Goal: Navigation & Orientation: Find specific page/section

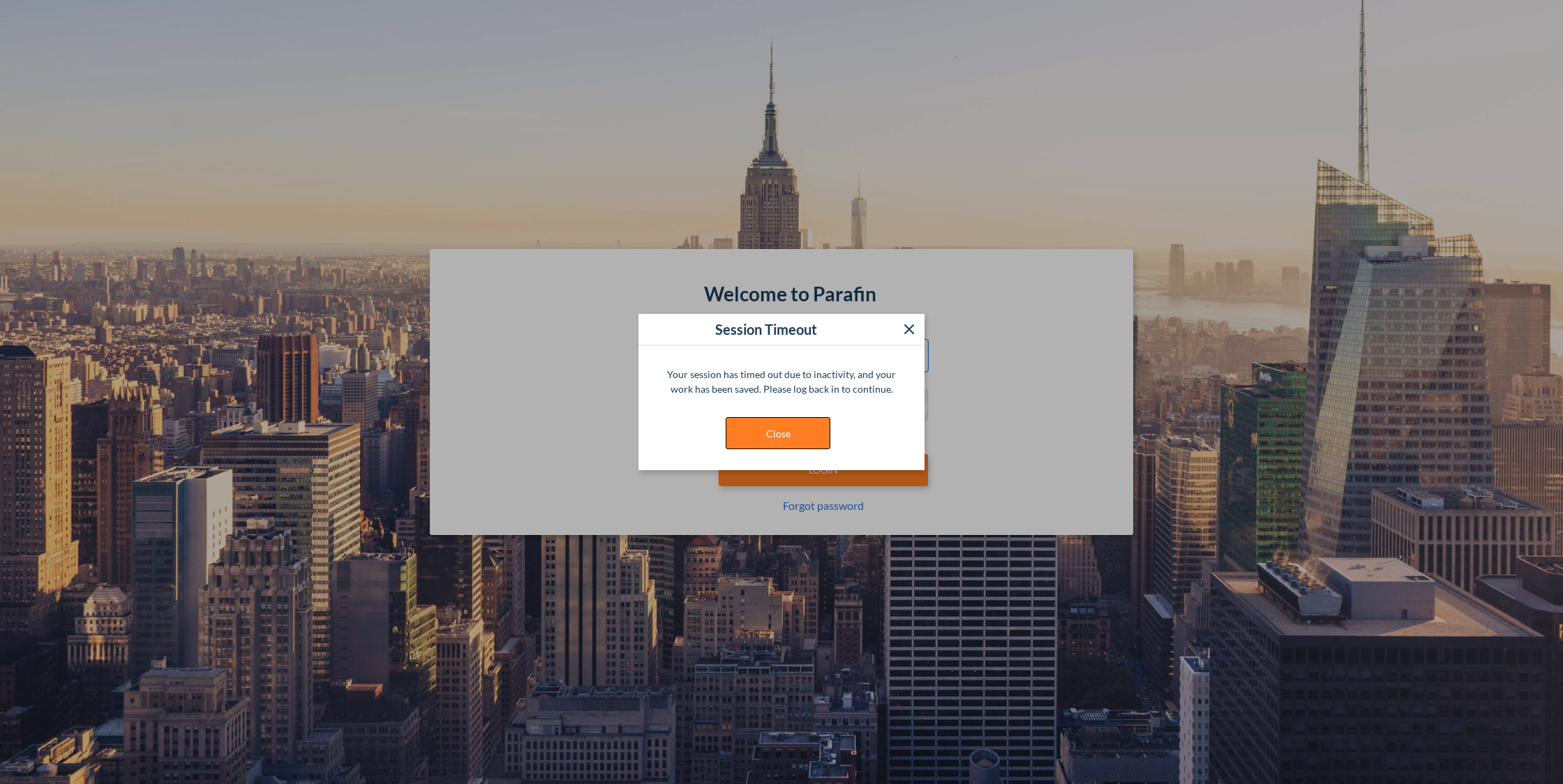
type input "**********"
click at [780, 434] on button "Close" at bounding box center [778, 433] width 104 height 32
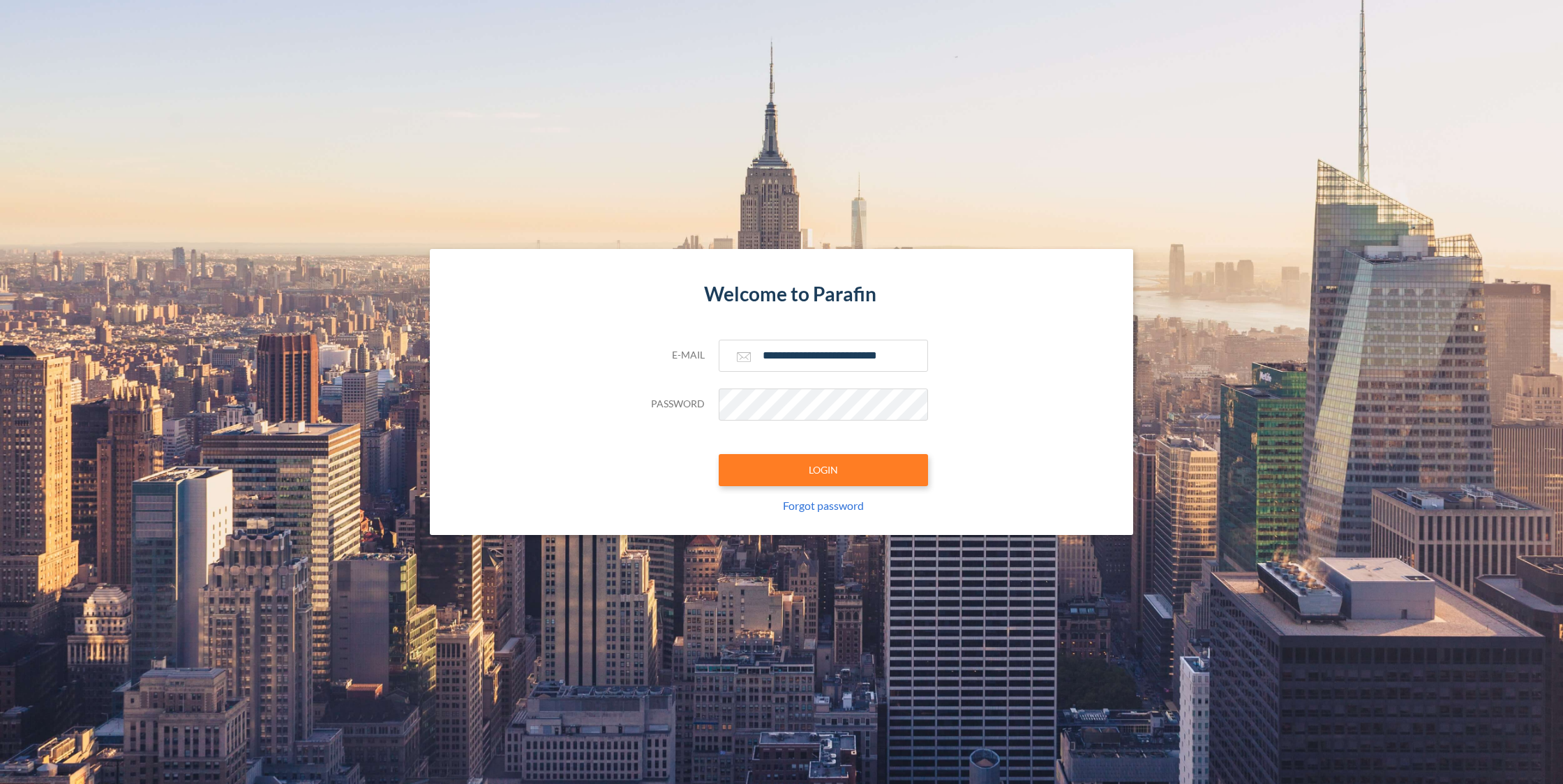
click at [770, 488] on div "**********" at bounding box center [781, 437] width 293 height 195
click at [776, 481] on button "LOGIN" at bounding box center [823, 469] width 210 height 32
type input "**********"
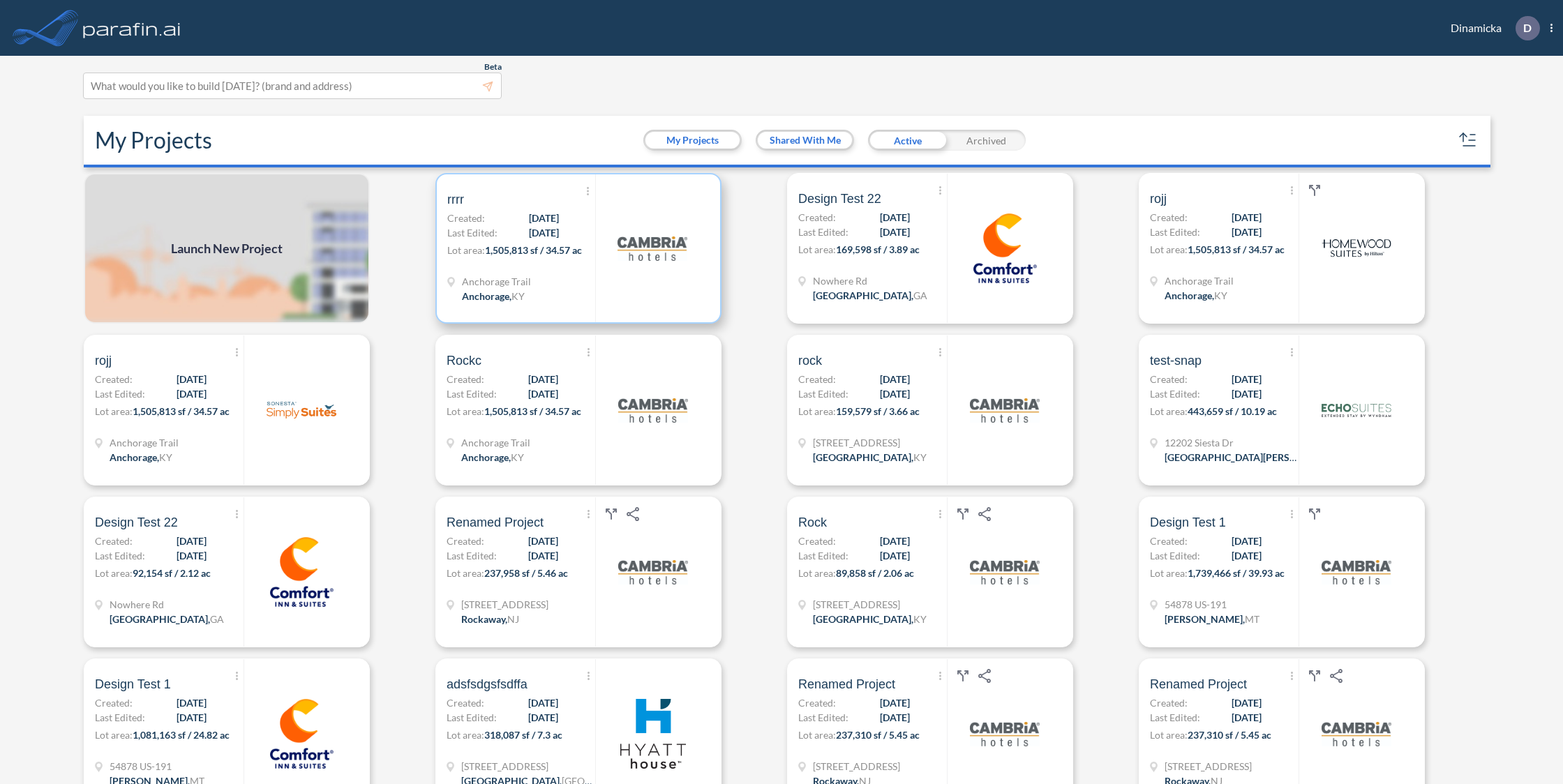
click at [565, 292] on div "Anchorage Trail Anchorage , [GEOGRAPHIC_DATA]" at bounding box center [521, 291] width 148 height 33
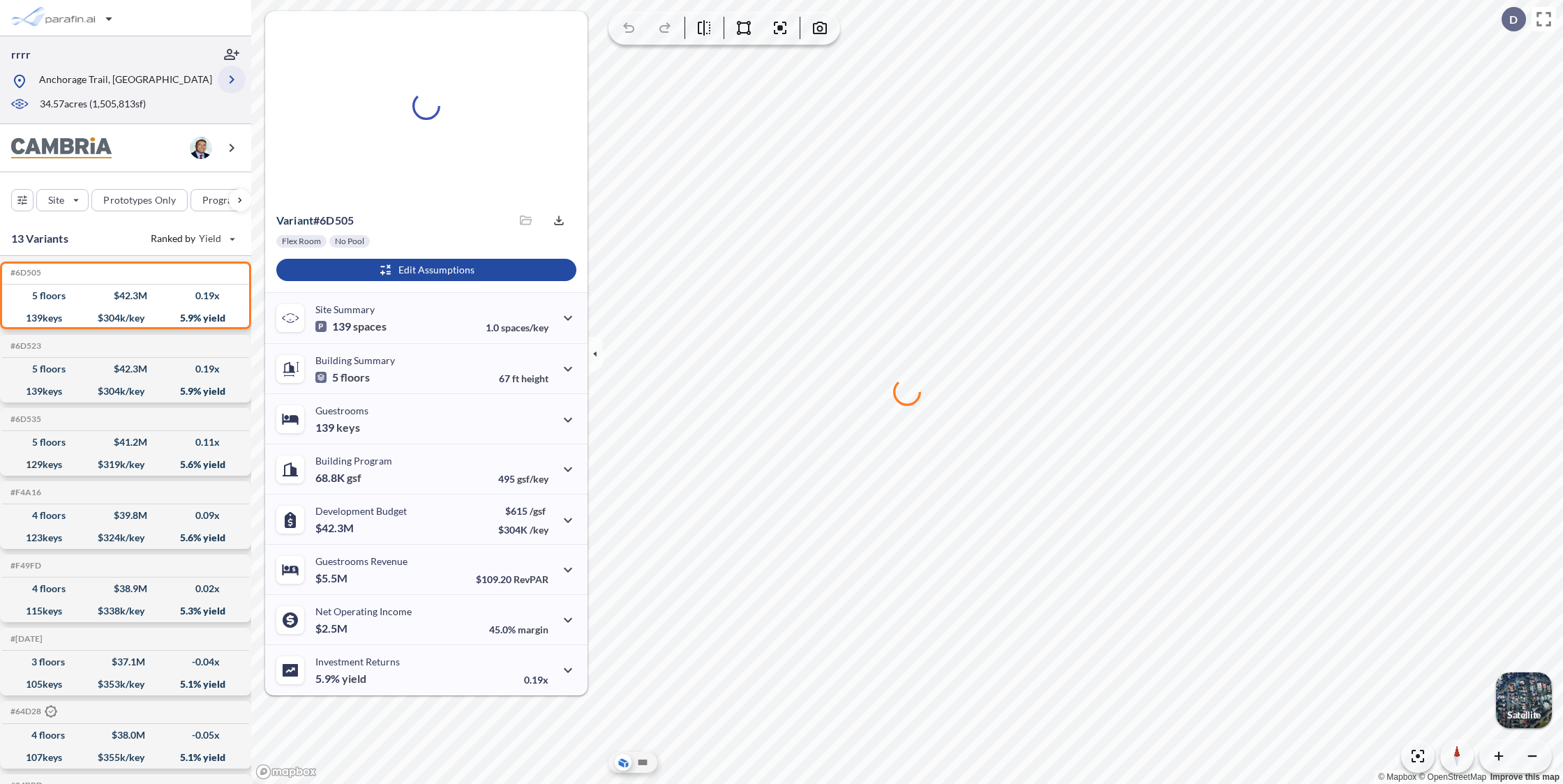
click at [226, 76] on icon "button" at bounding box center [232, 79] width 17 height 17
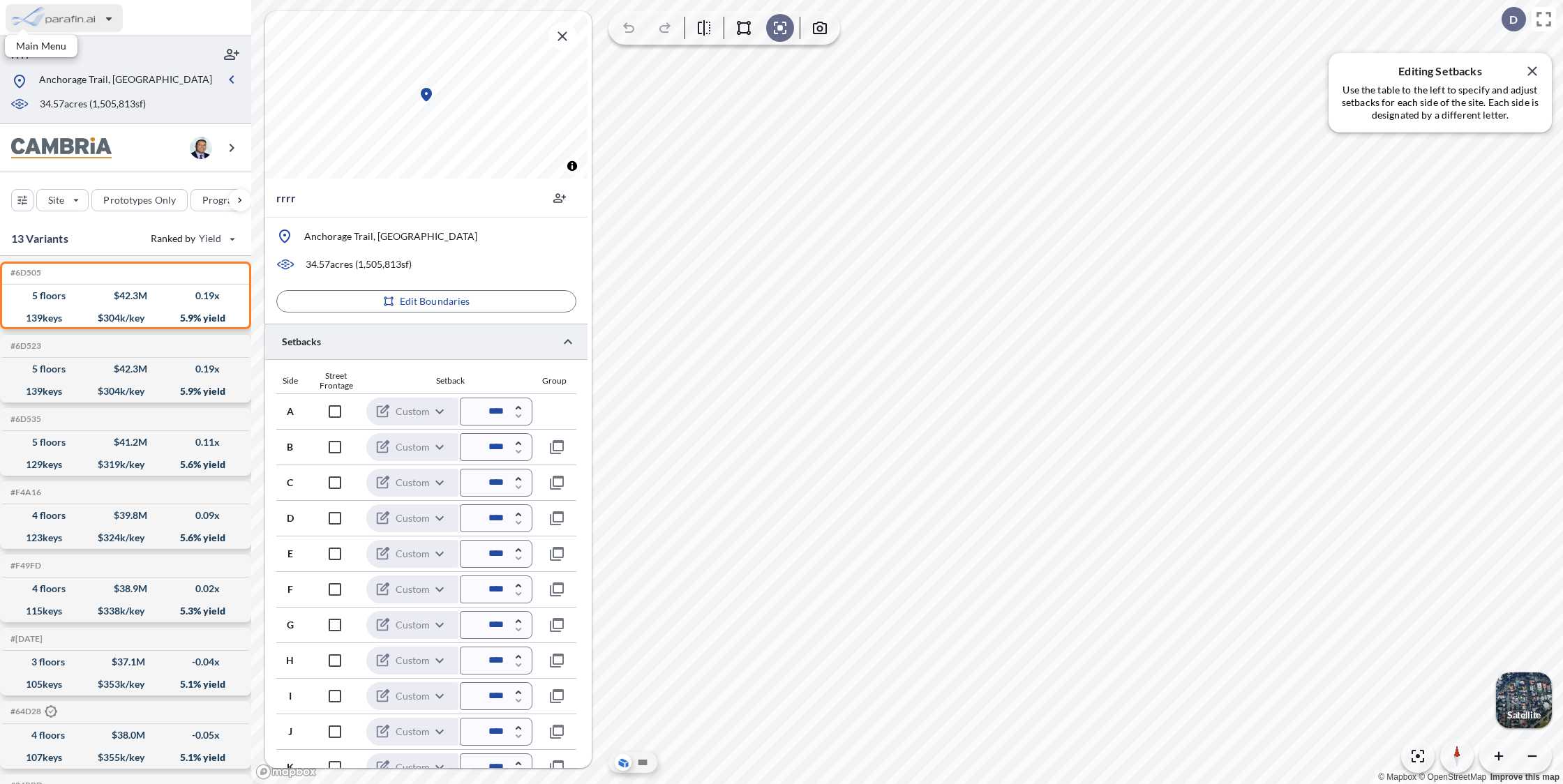
click at [99, 22] on div "button" at bounding box center [64, 18] width 117 height 28
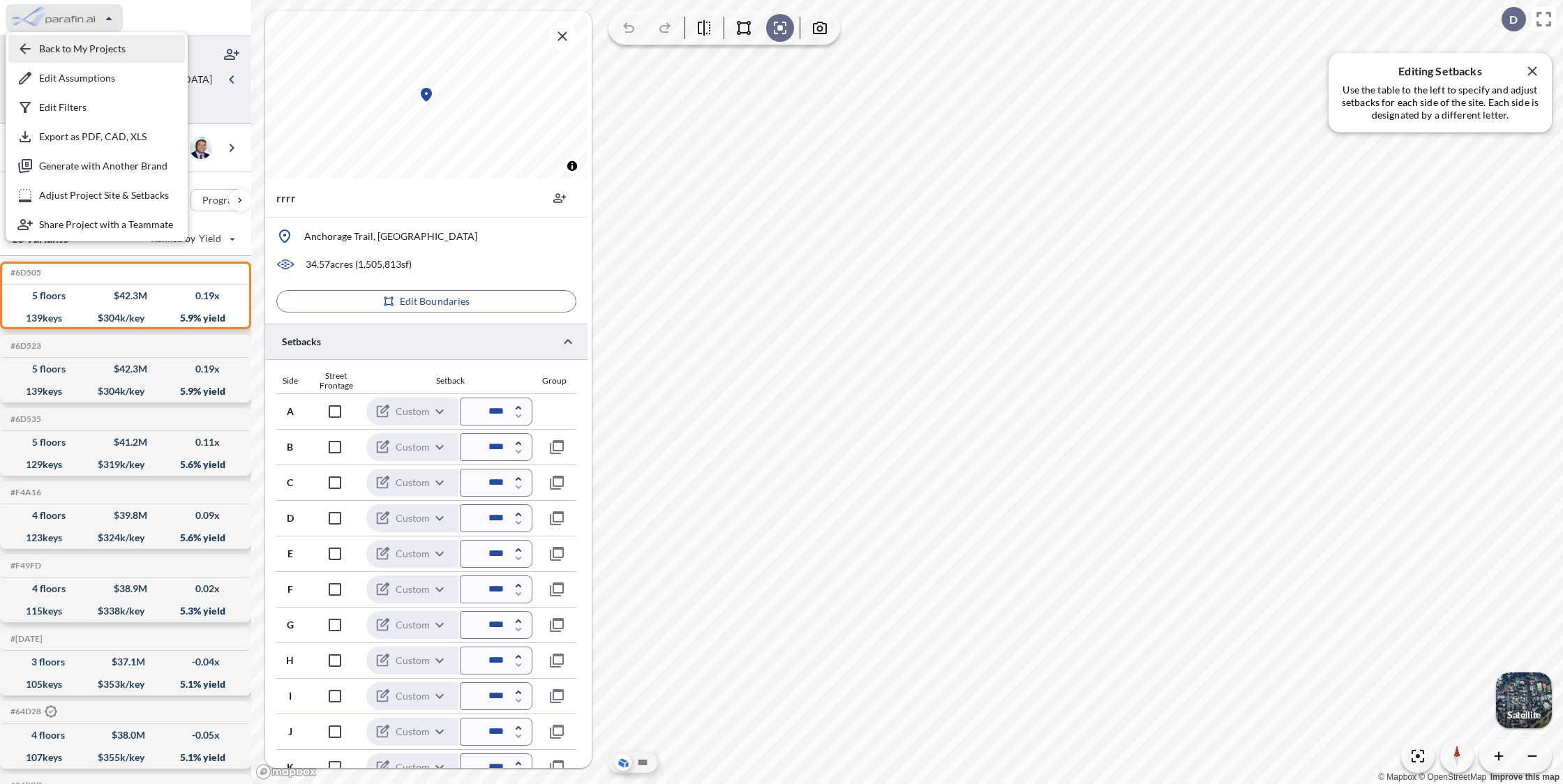
click at [104, 53] on div "button" at bounding box center [96, 49] width 176 height 28
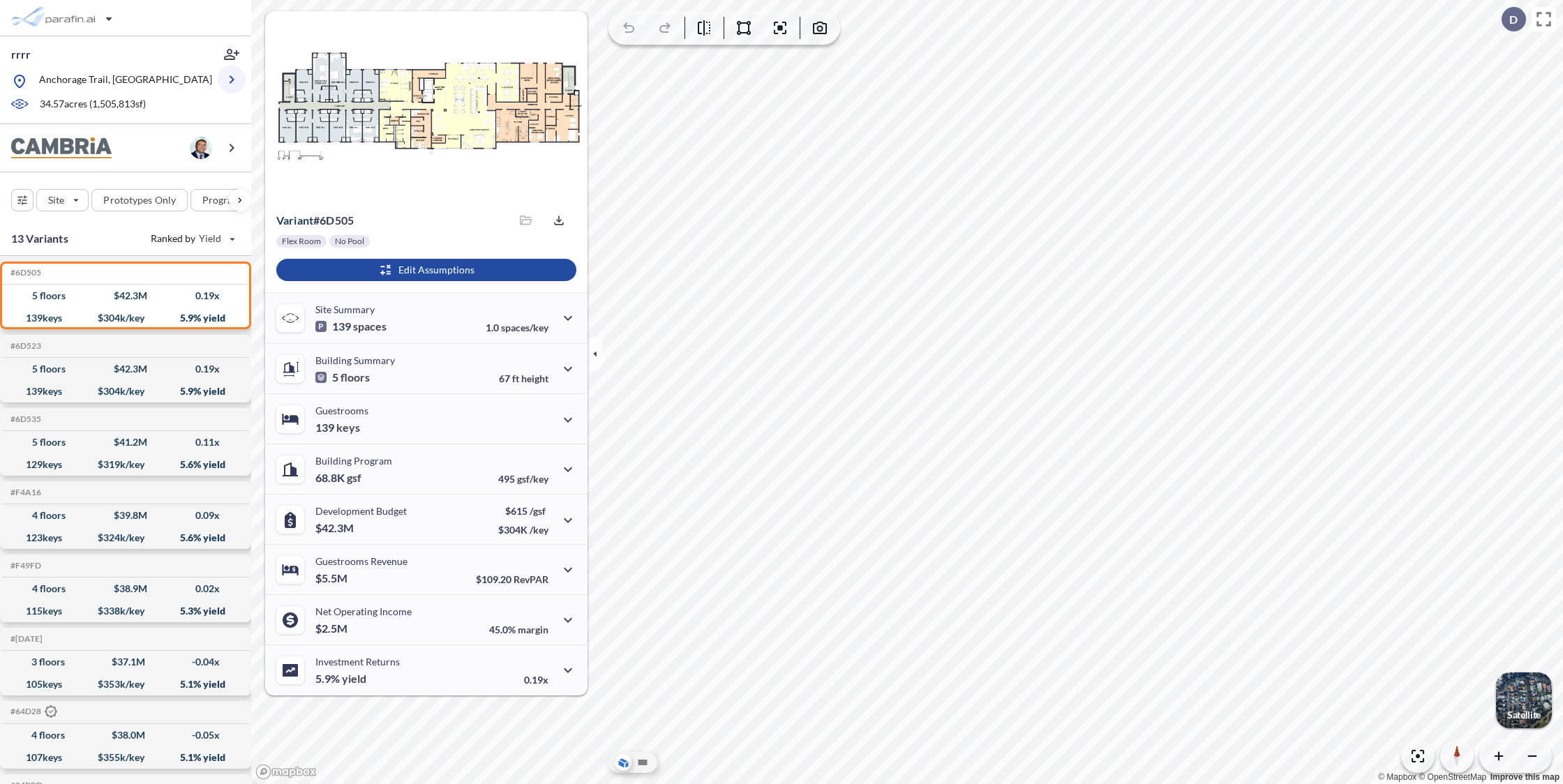
click at [229, 84] on icon "button" at bounding box center [232, 79] width 17 height 17
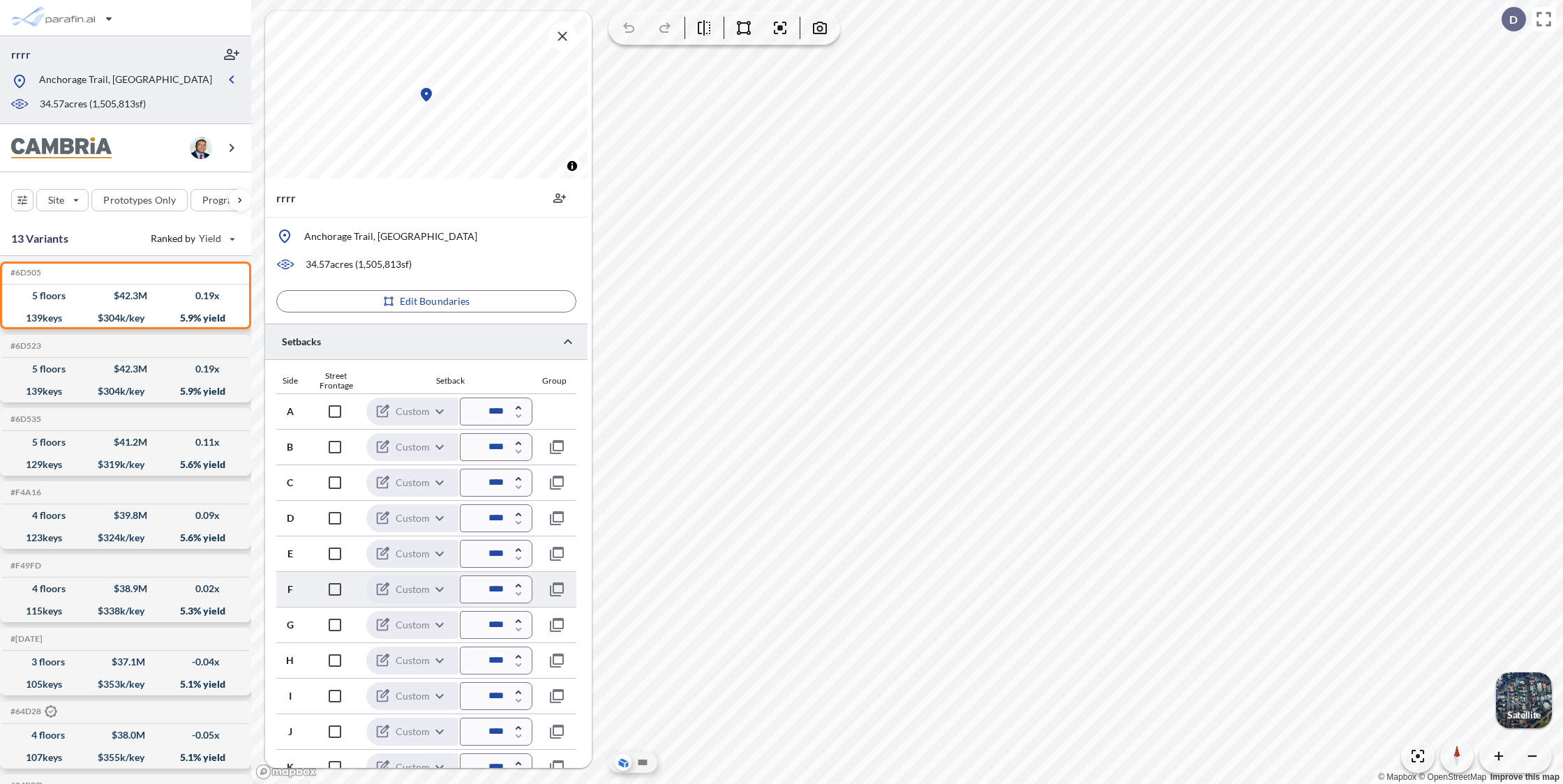
scroll to position [131, 0]
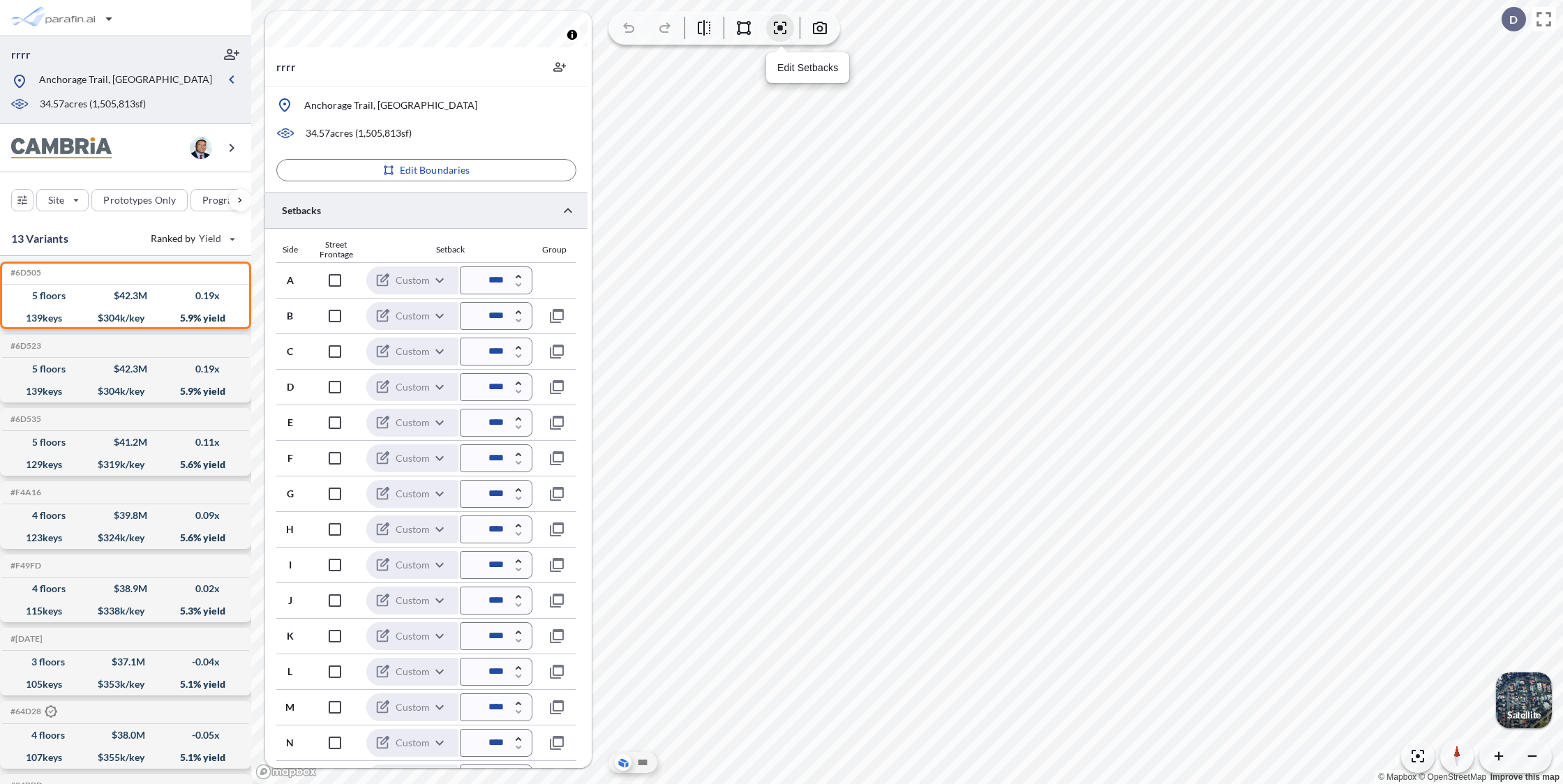
click at [780, 31] on icon "button" at bounding box center [780, 28] width 17 height 17
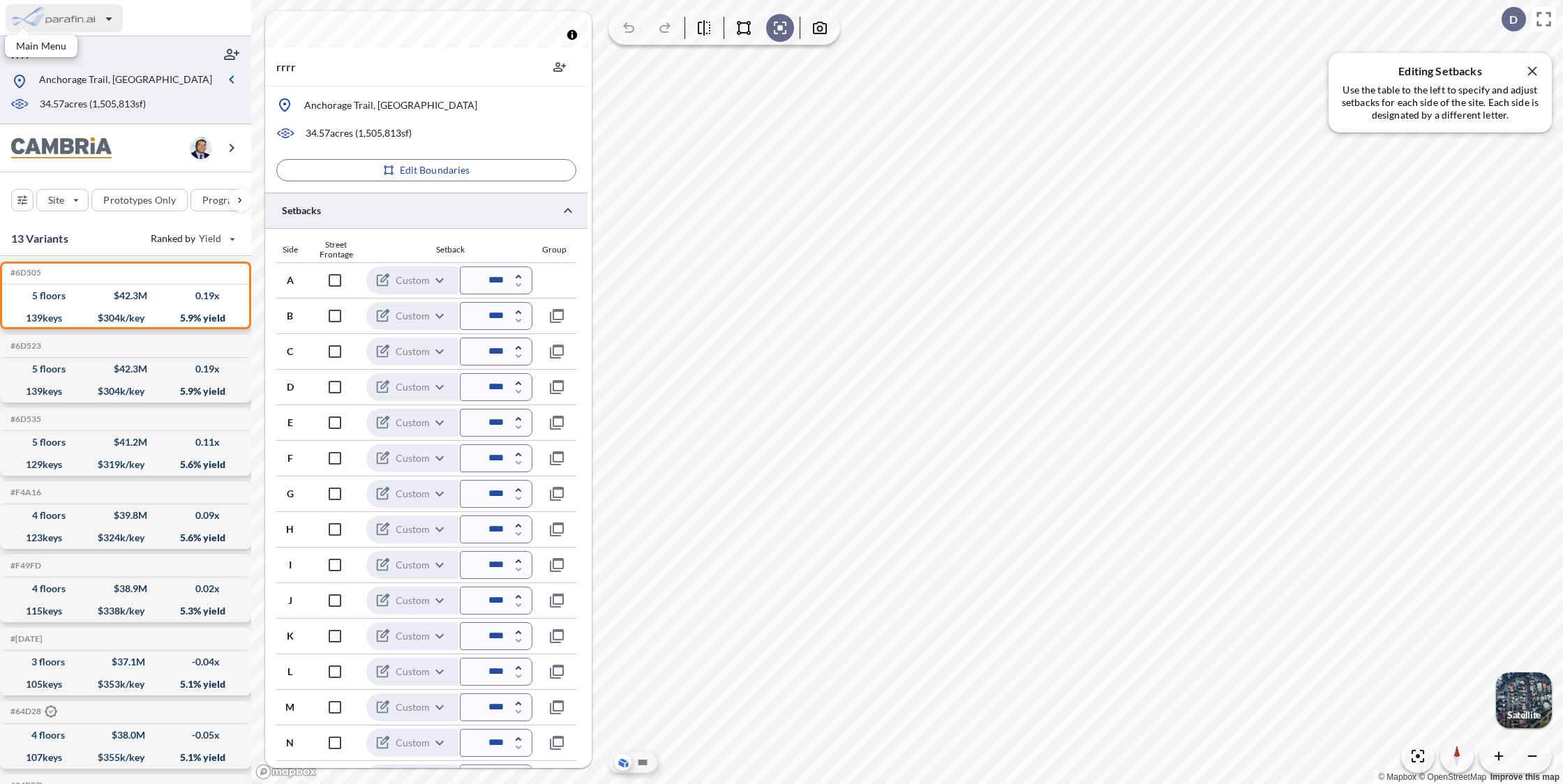
click at [108, 14] on div "button" at bounding box center [64, 18] width 117 height 28
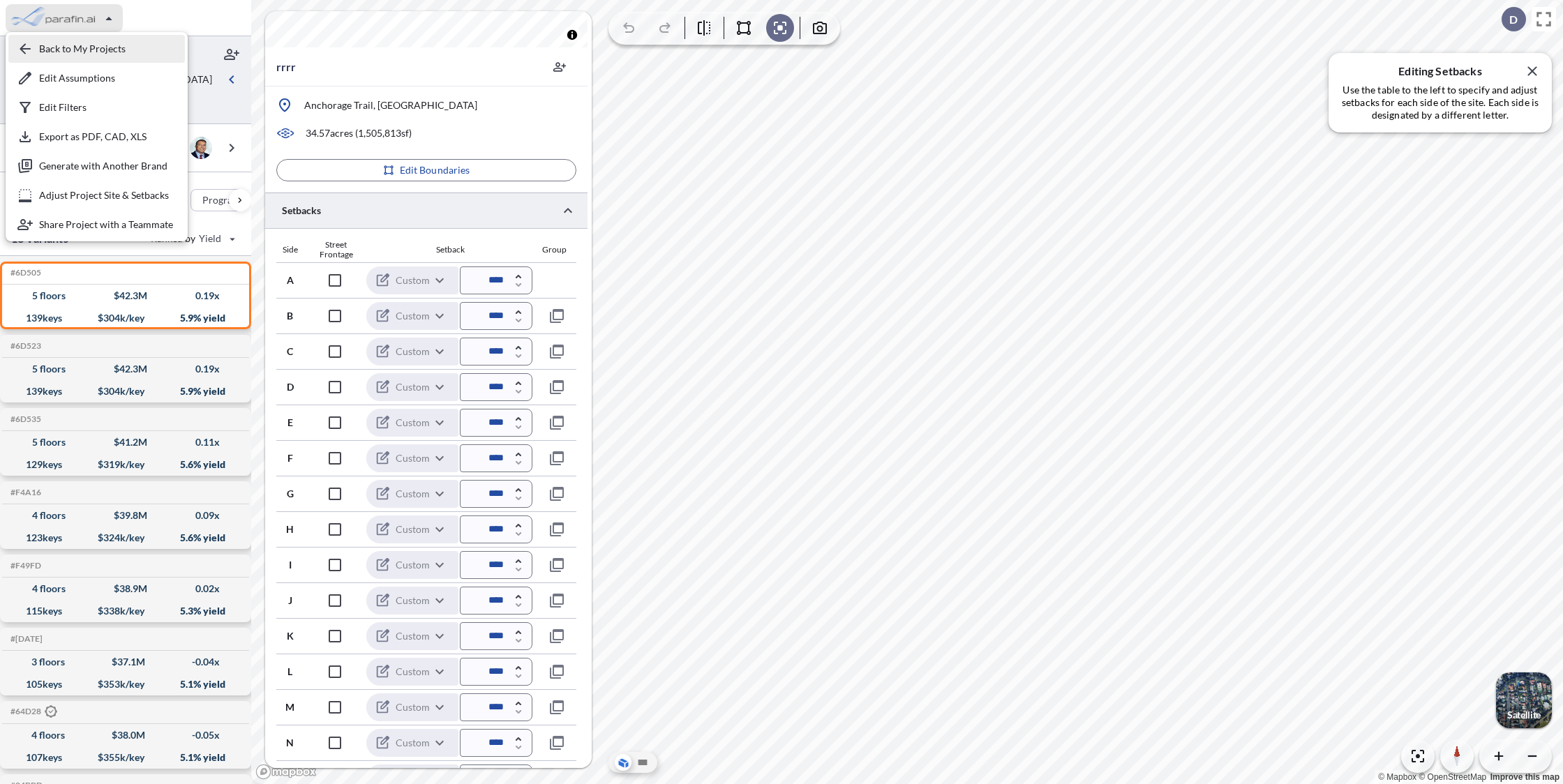
click at [86, 42] on div "button" at bounding box center [96, 49] width 176 height 28
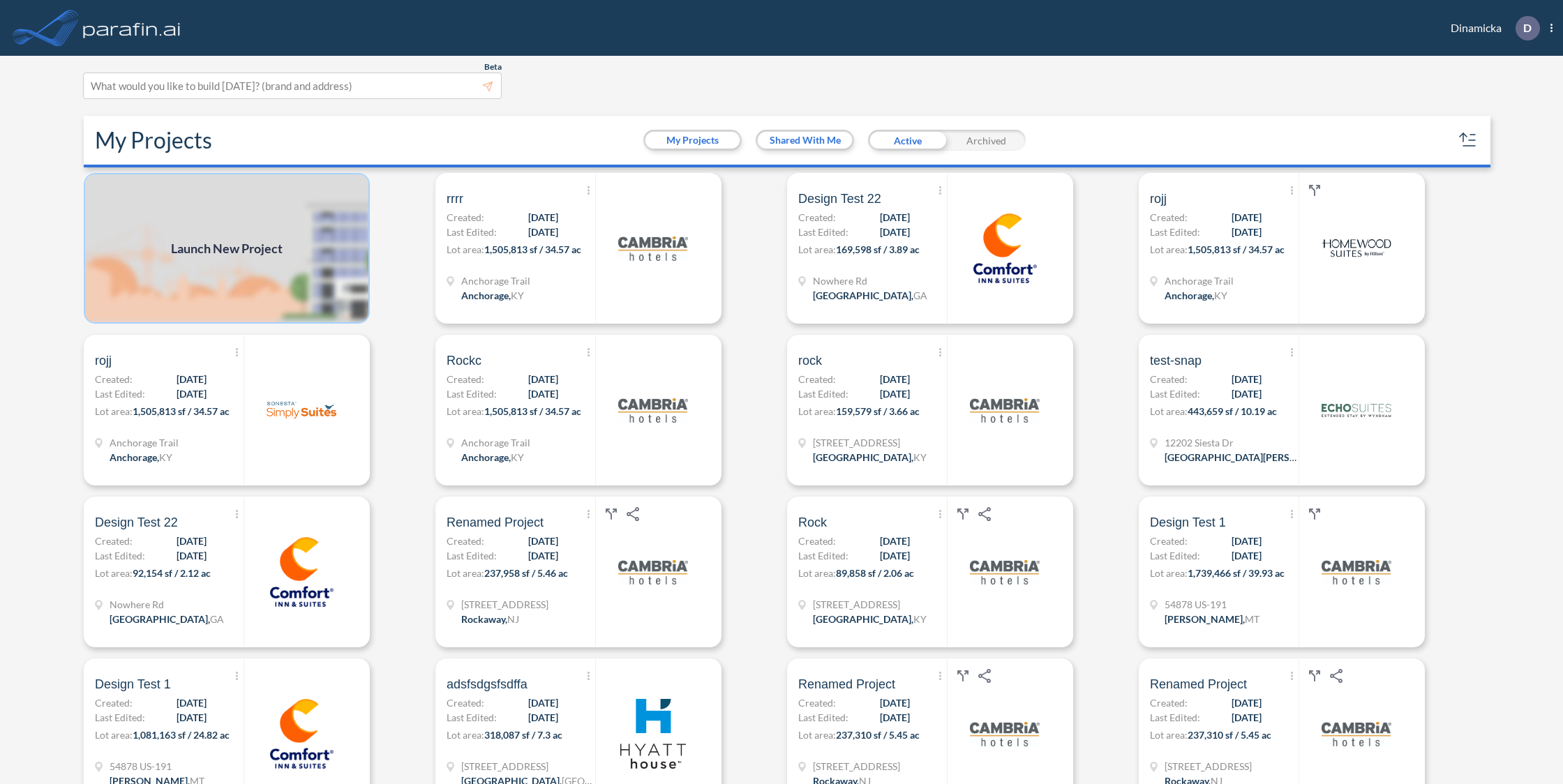
click at [278, 279] on img at bounding box center [226, 248] width 286 height 151
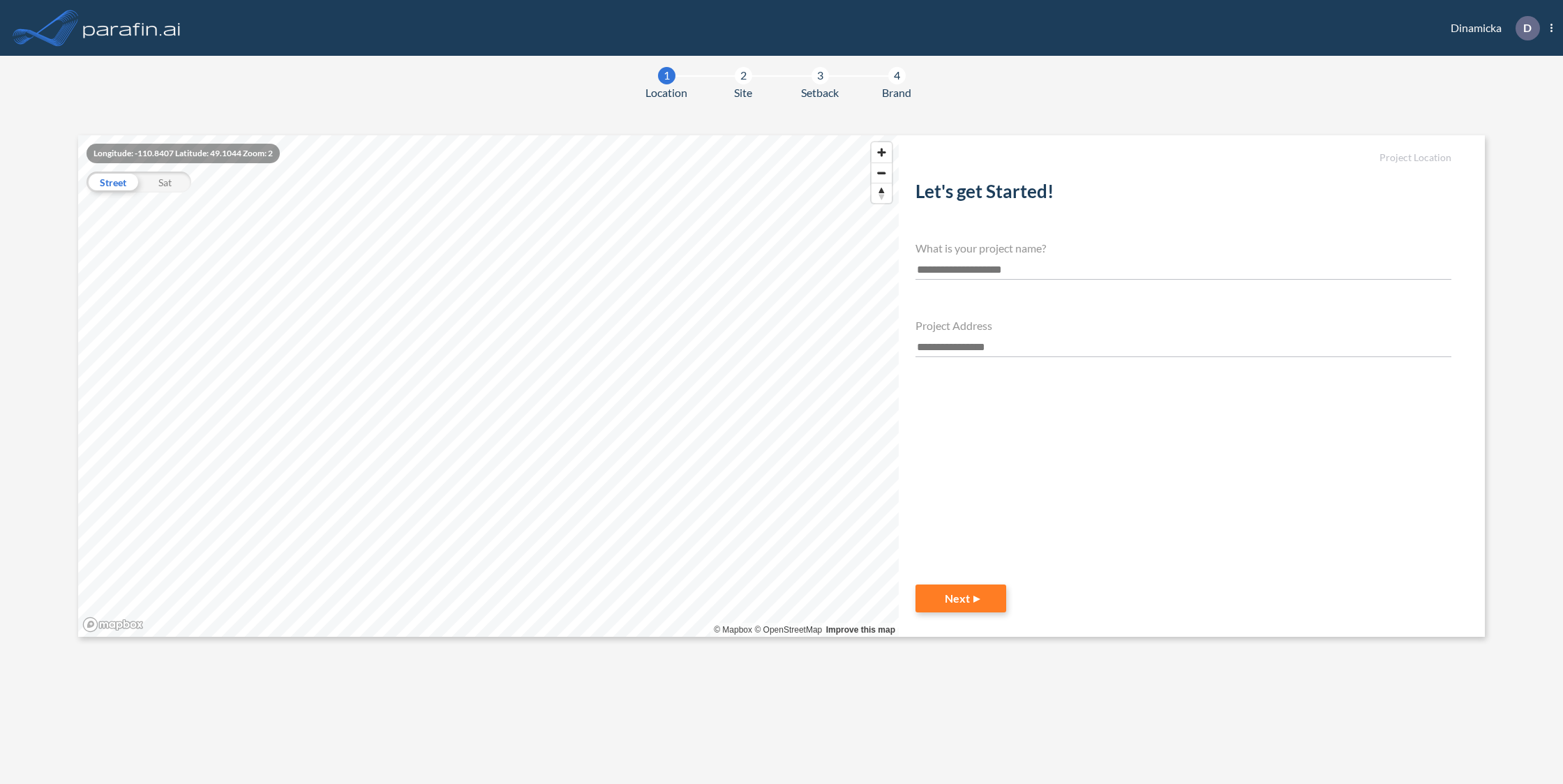
click at [131, 36] on img at bounding box center [132, 28] width 104 height 28
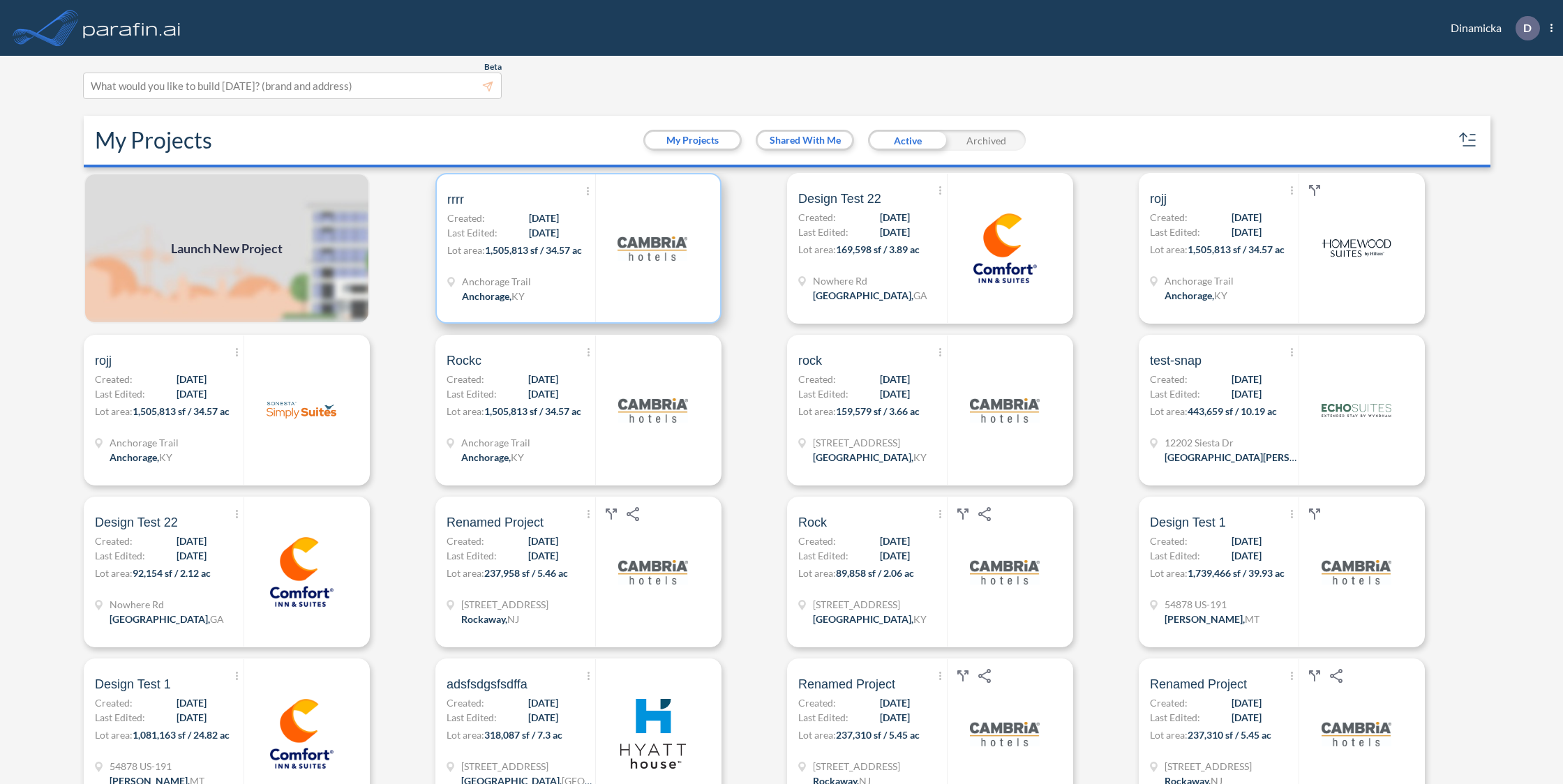
click at [586, 296] on div "Anchorage Trail Anchorage , [GEOGRAPHIC_DATA]" at bounding box center [521, 291] width 148 height 33
